Goal: Check status: Check status

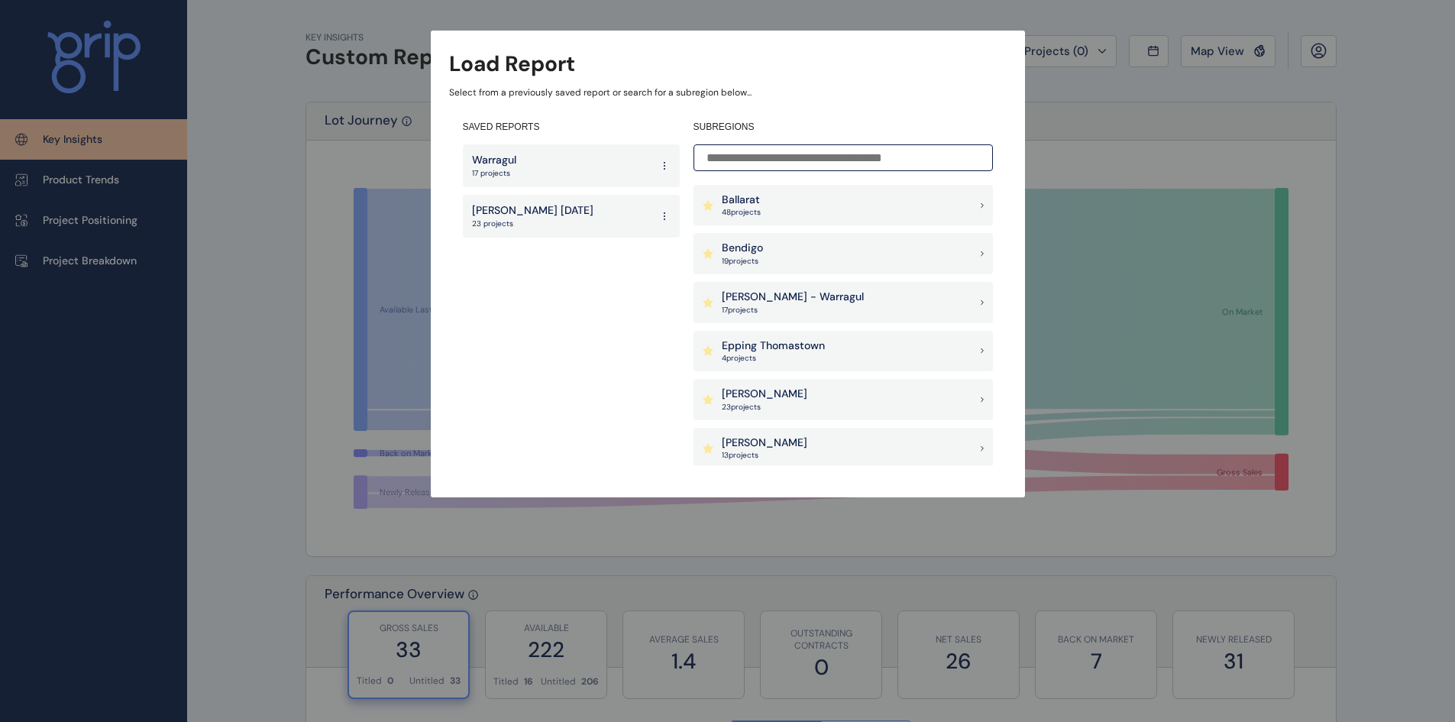
click at [771, 212] on div "Ballarat 48 project s" at bounding box center [842, 205] width 299 height 41
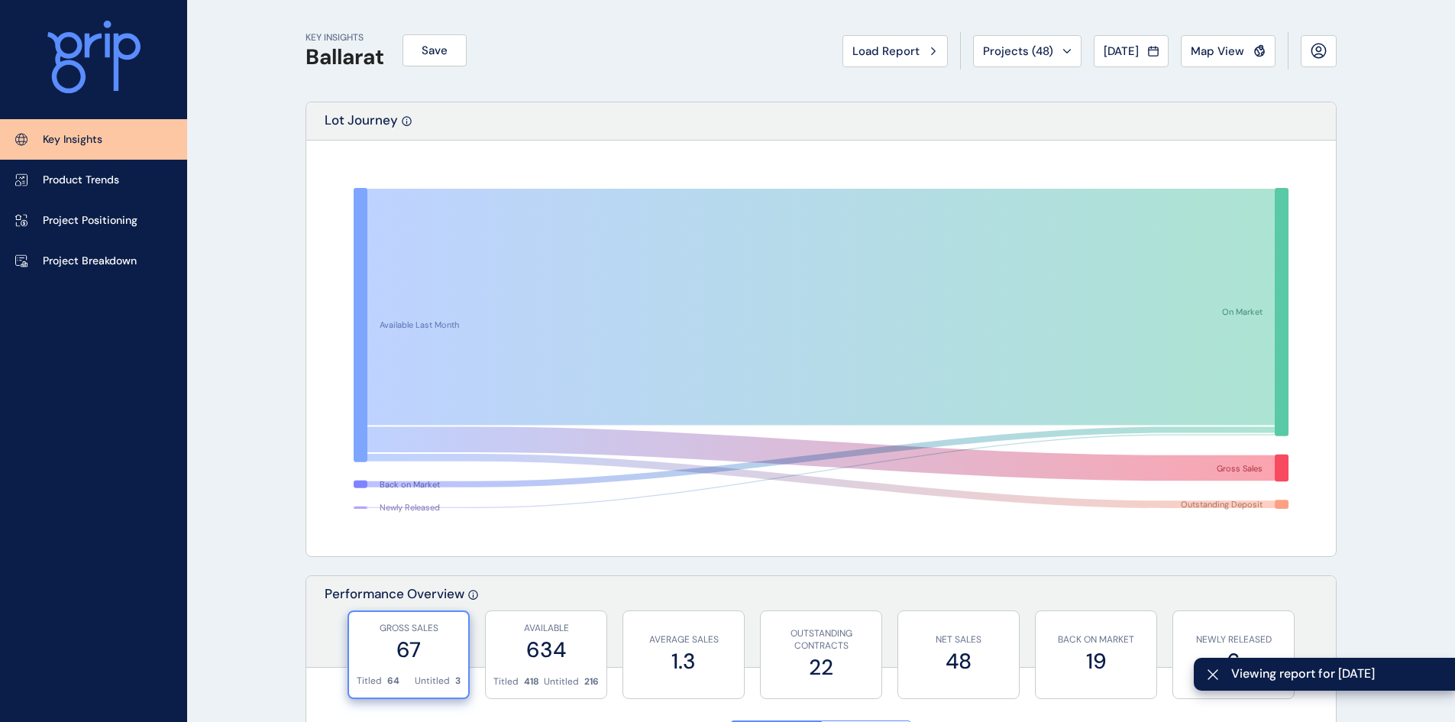
click at [1119, 58] on span "[DATE]" at bounding box center [1120, 51] width 35 height 15
